Goal: Obtain resource: Download file/media

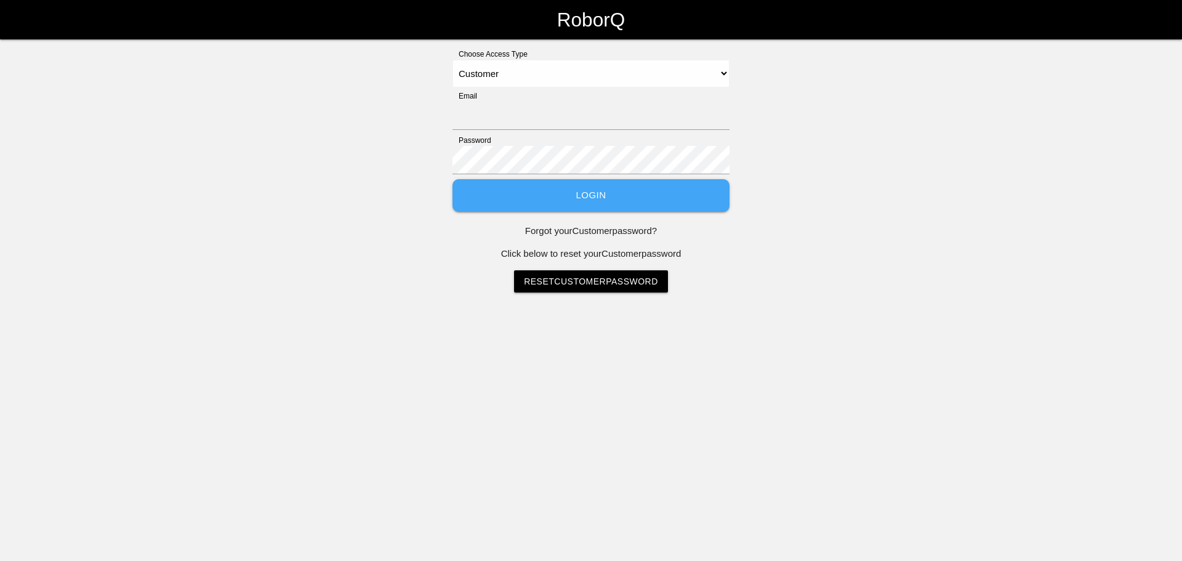
select select "Customer"
type input "[PERSON_NAME][EMAIL_ADDRESS][PERSON_NAME][DOMAIN_NAME]"
click at [587, 190] on button "Login" at bounding box center [590, 195] width 277 height 33
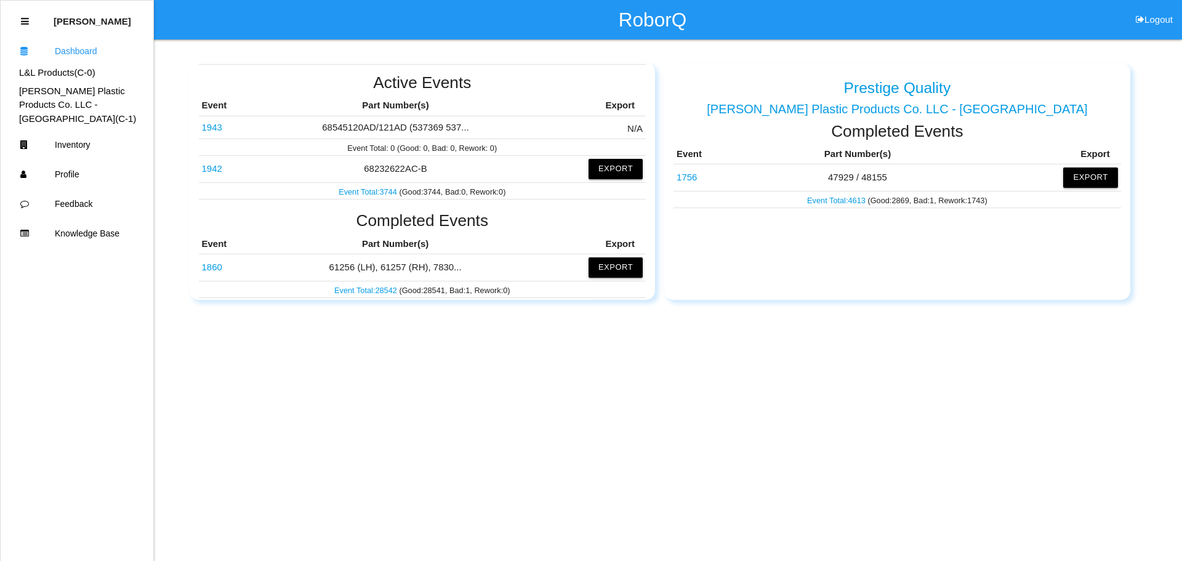
scroll to position [185, 0]
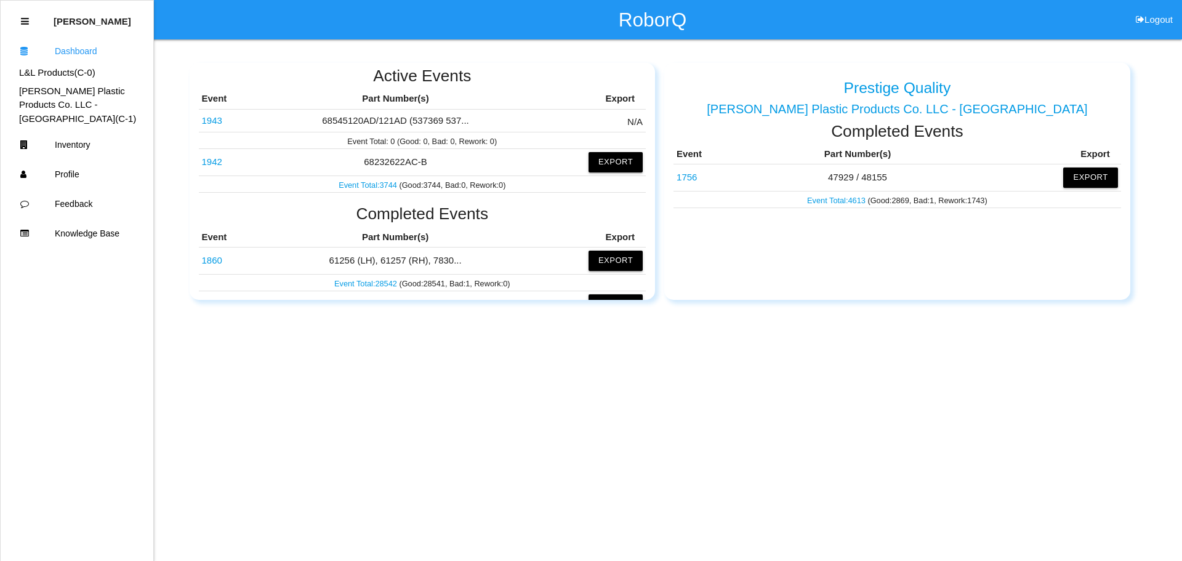
drag, startPoint x: 598, startPoint y: 161, endPoint x: 549, endPoint y: 162, distance: 49.9
click at [549, 162] on td "Export" at bounding box center [591, 162] width 111 height 26
click at [609, 159] on button "Export" at bounding box center [616, 162] width 54 height 20
click at [593, 165] on button "Excel" at bounding box center [604, 162] width 23 height 10
